Goal: Complete application form

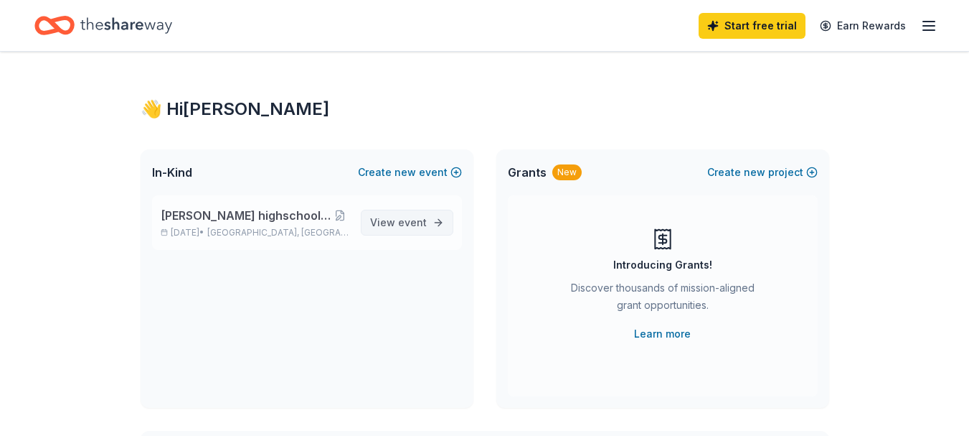
click at [425, 222] on span "event" at bounding box center [412, 222] width 29 height 12
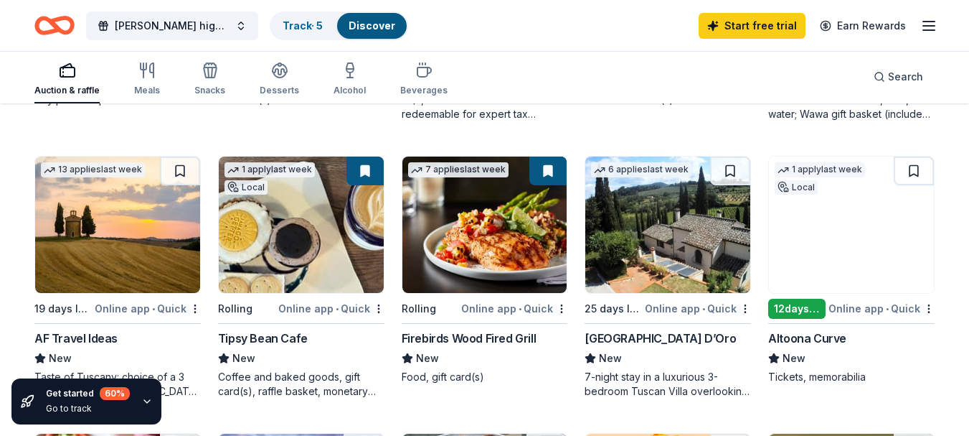
scroll to position [392, 0]
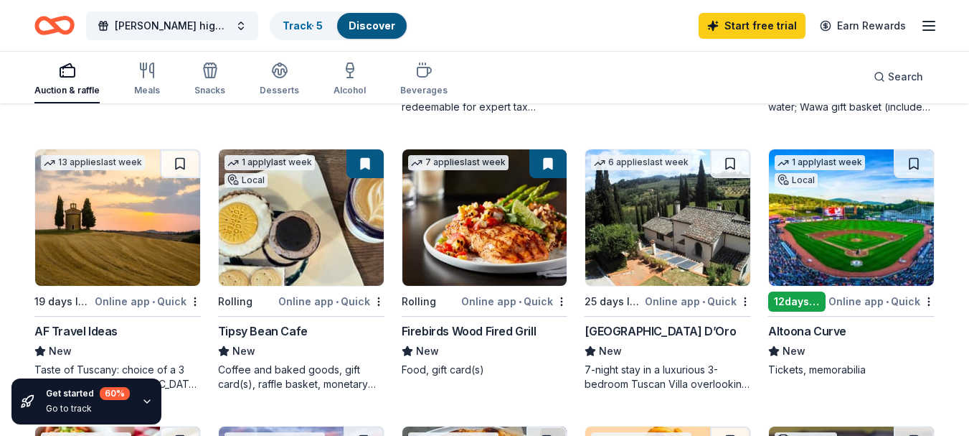
click at [500, 326] on div "Firebirds Wood Fired Grill" at bounding box center [469, 330] width 135 height 17
click at [263, 334] on div "Tipsy Bean Cafe" at bounding box center [263, 330] width 90 height 17
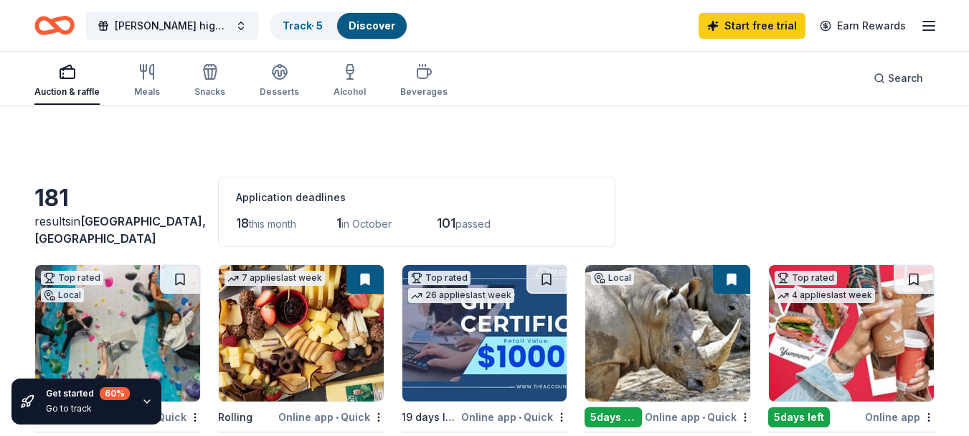
scroll to position [171, 0]
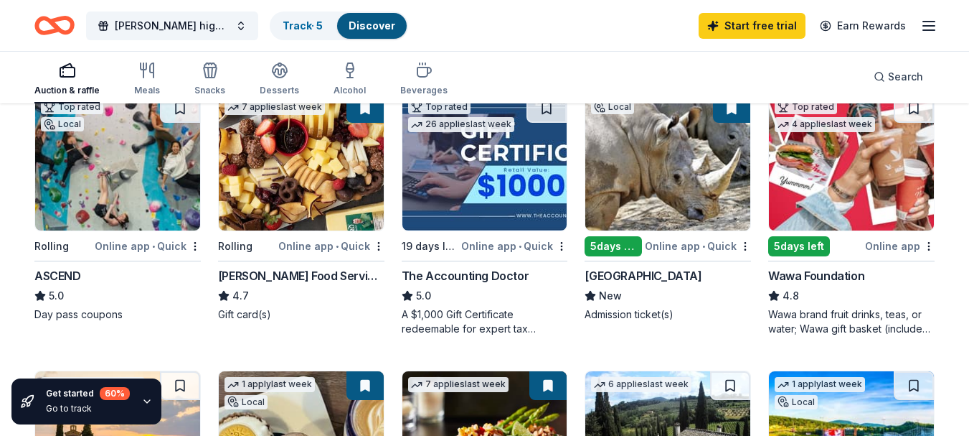
click at [304, 273] on div "Gordon Food Service Store" at bounding box center [301, 275] width 166 height 17
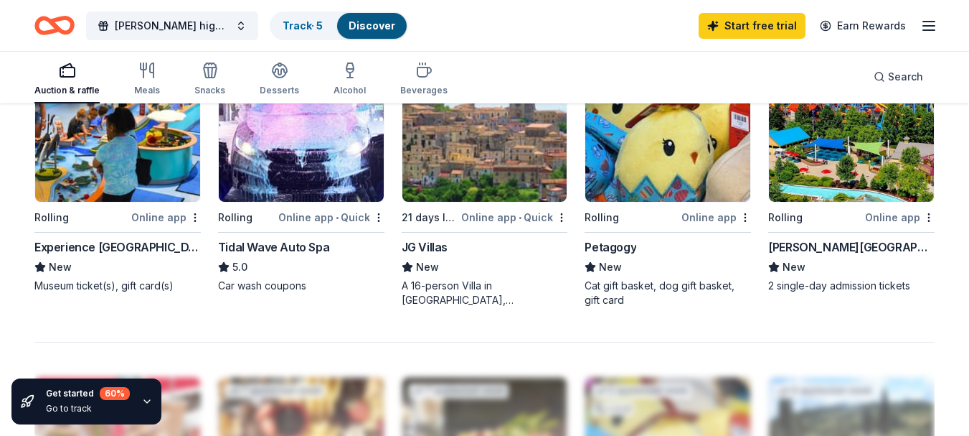
scroll to position [1055, 0]
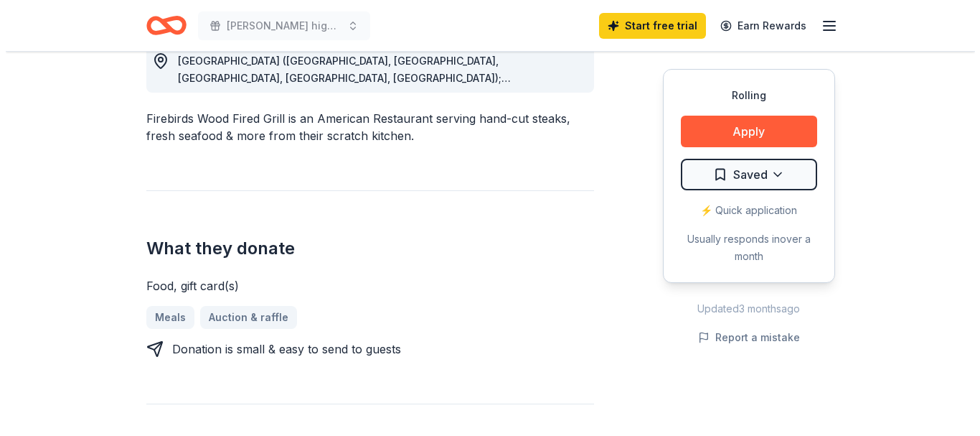
scroll to position [462, 0]
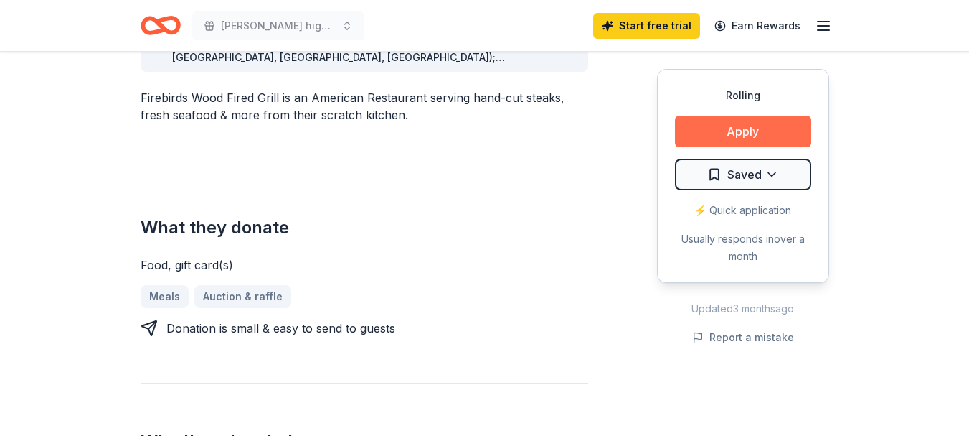
click at [738, 126] on button "Apply" at bounding box center [743, 132] width 136 height 32
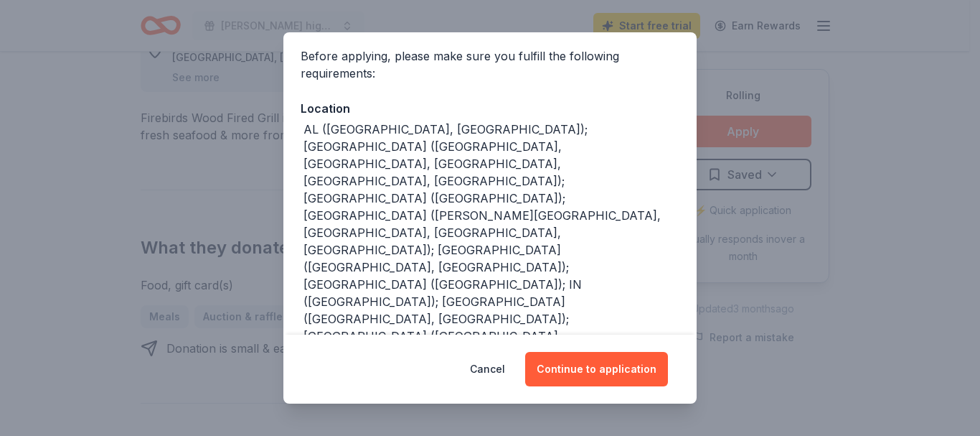
scroll to position [175, 0]
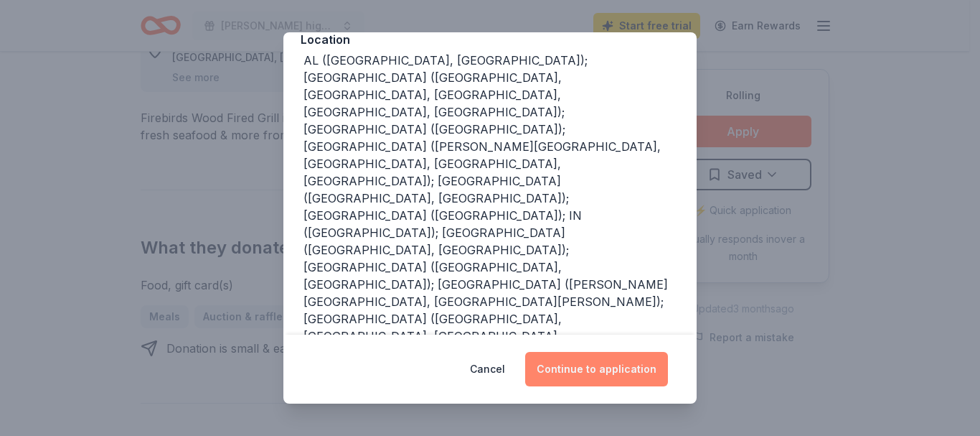
click at [585, 364] on button "Continue to application" at bounding box center [596, 369] width 143 height 34
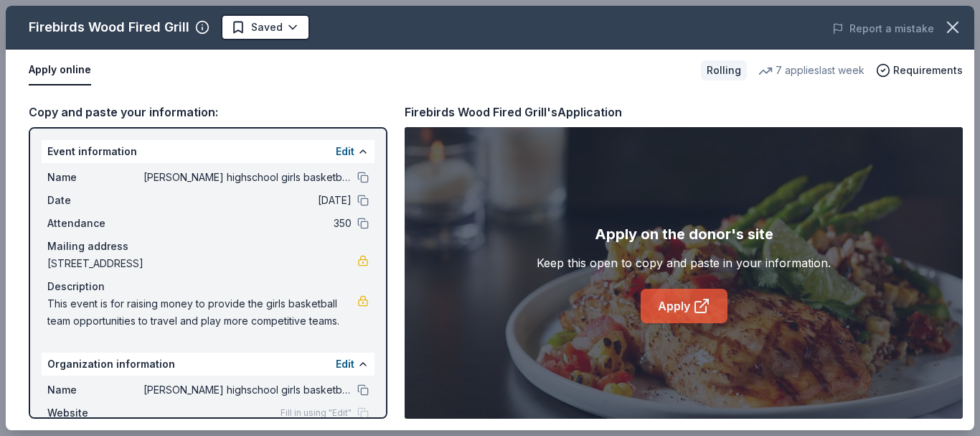
click at [684, 302] on link "Apply" at bounding box center [684, 305] width 87 height 34
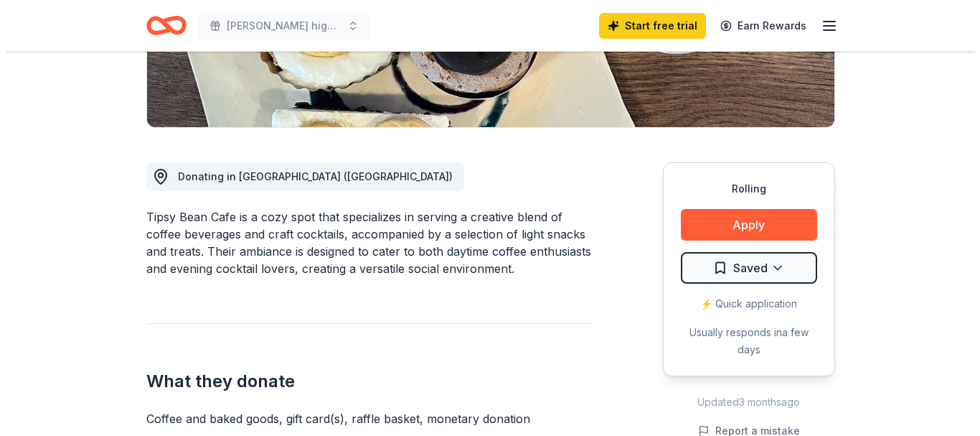
scroll to position [316, 0]
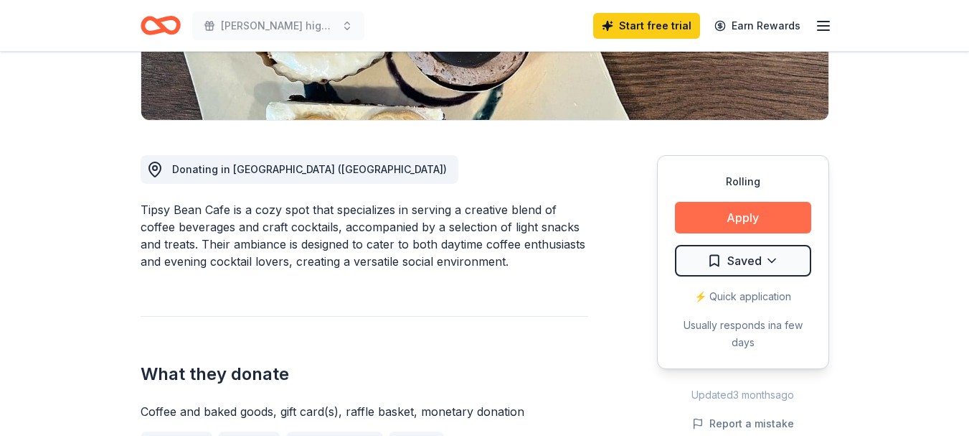
click at [743, 216] on button "Apply" at bounding box center [743, 218] width 136 height 32
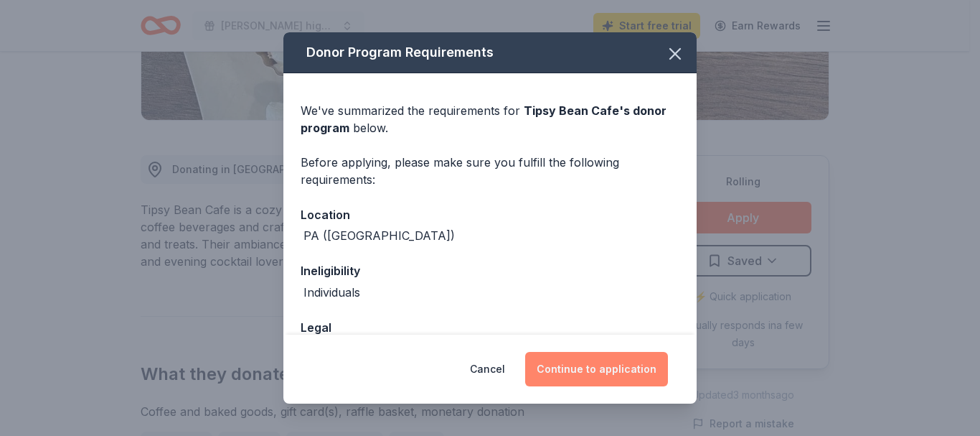
click at [613, 354] on button "Continue to application" at bounding box center [596, 369] width 143 height 34
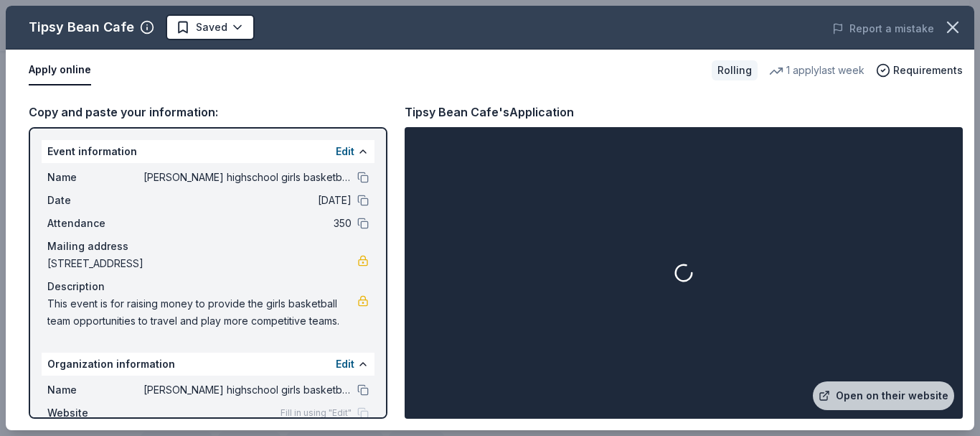
scroll to position [85, 0]
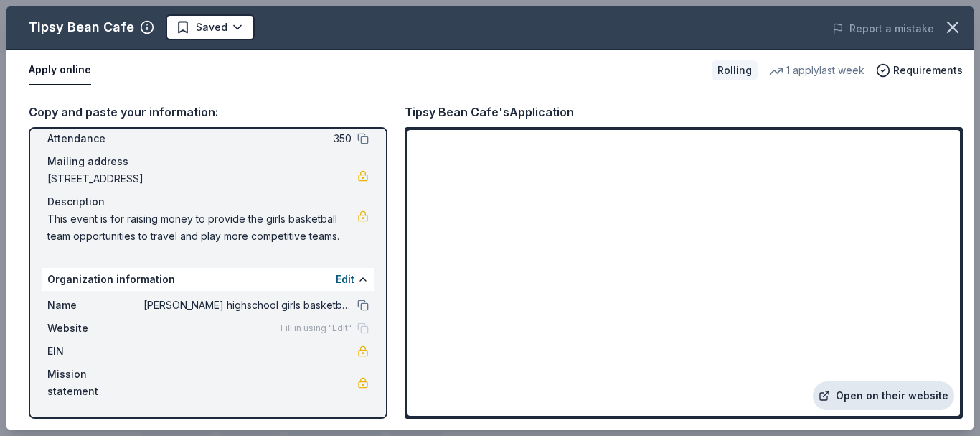
click at [897, 397] on link "Open on their website" at bounding box center [883, 395] width 141 height 29
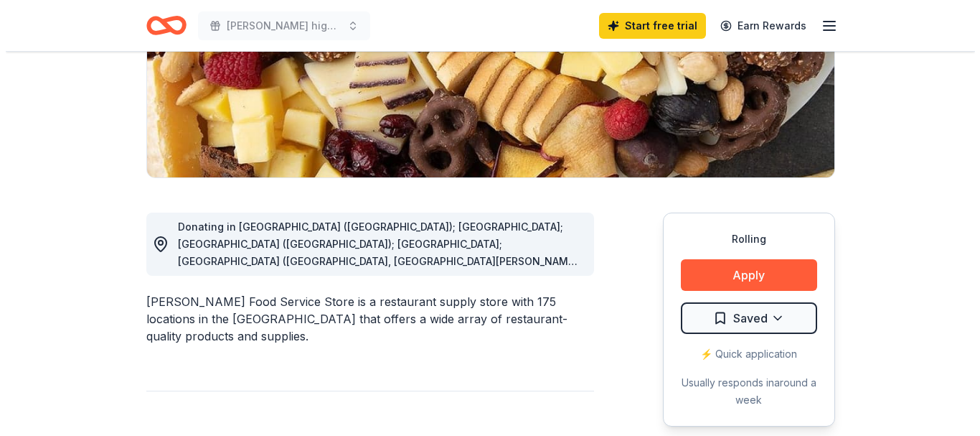
scroll to position [267, 0]
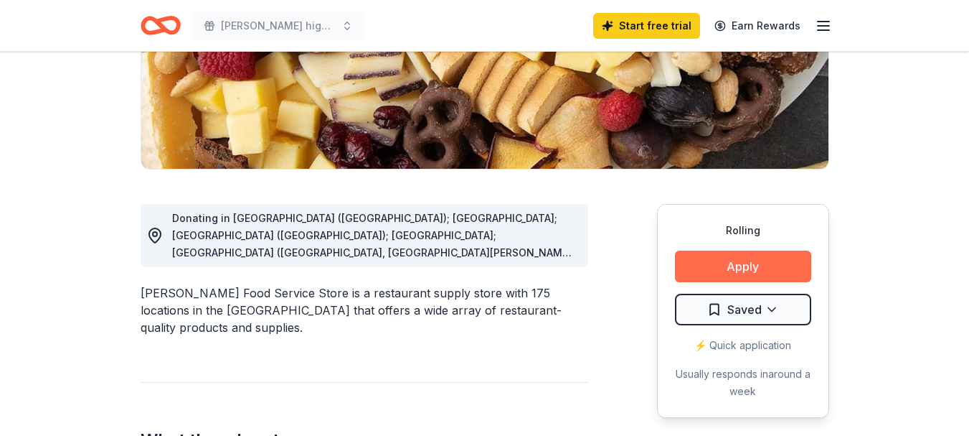
click at [755, 264] on button "Apply" at bounding box center [743, 266] width 136 height 32
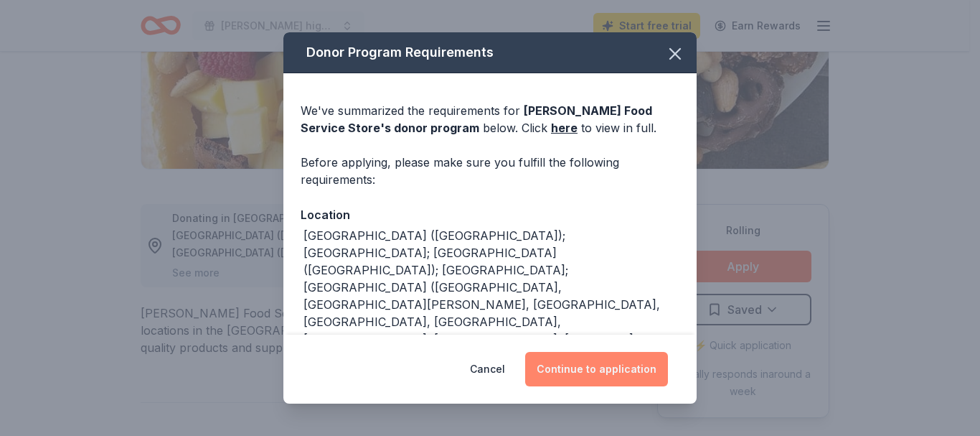
click at [608, 367] on button "Continue to application" at bounding box center [596, 369] width 143 height 34
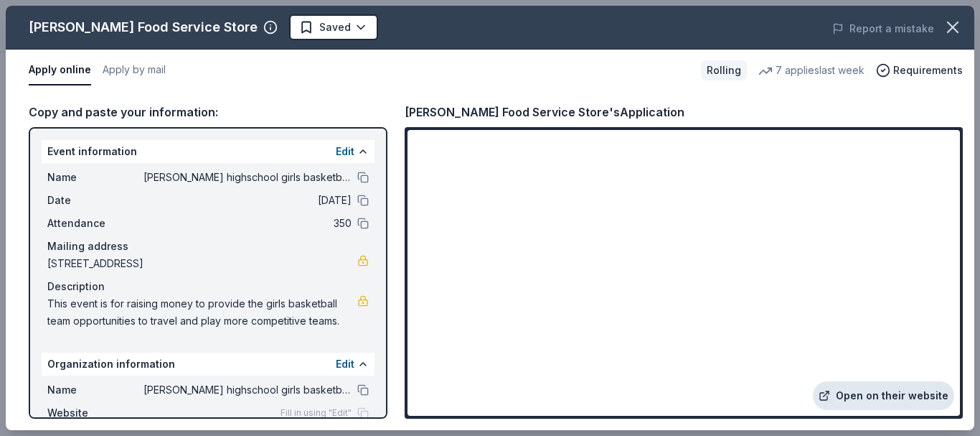
click at [883, 395] on link "Open on their website" at bounding box center [883, 395] width 141 height 29
